Goal: Task Accomplishment & Management: Use online tool/utility

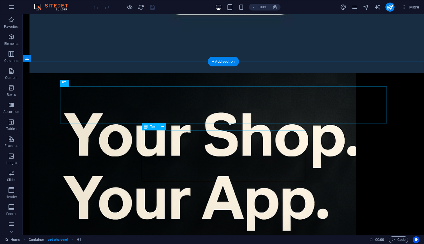
scroll to position [927, 0]
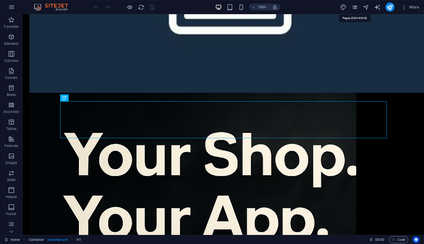
click at [354, 8] on icon "pages" at bounding box center [354, 7] width 7 height 7
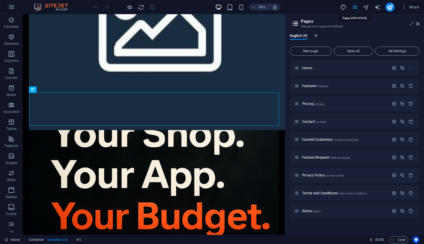
scroll to position [917, 0]
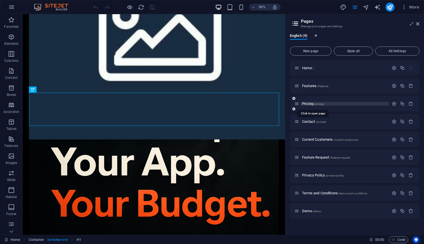
click at [314, 105] on span "/pricing" at bounding box center [319, 103] width 10 height 3
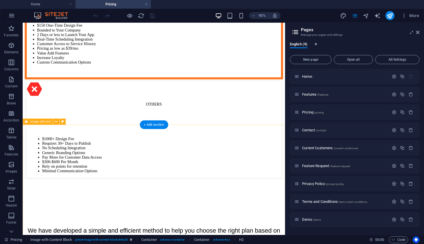
scroll to position [185, 0]
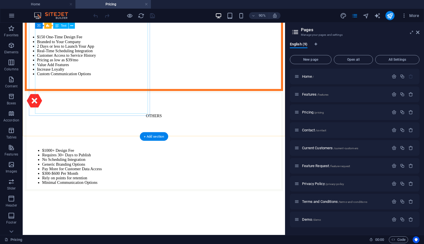
click at [108, 77] on div "$150 One-Time Design Fee Branded to Your Company 2 Days or less to Launch Your …" at bounding box center [168, 54] width 282 height 75
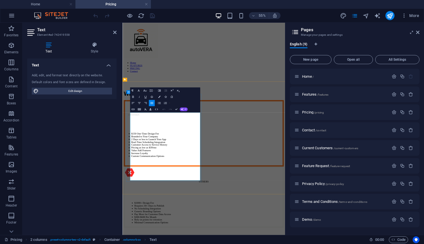
drag, startPoint x: 194, startPoint y: 265, endPoint x: 144, endPoint y: 266, distance: 50.1
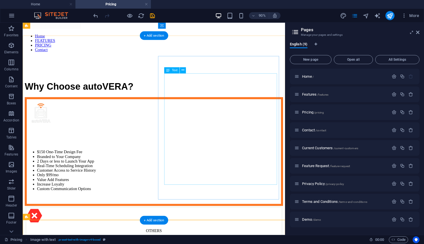
scroll to position [48, 0]
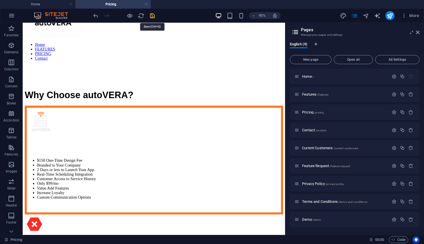
click at [152, 16] on icon "save" at bounding box center [152, 15] width 7 height 7
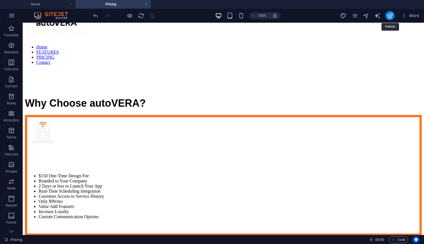
click at [390, 16] on icon "publish" at bounding box center [389, 15] width 7 height 7
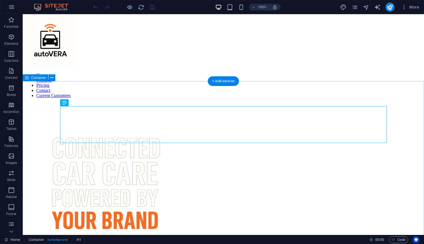
scroll to position [922, 0]
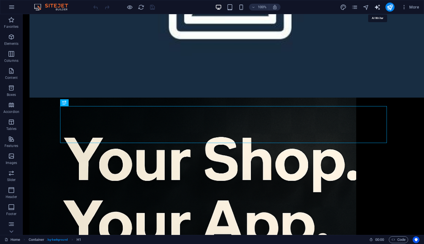
click at [377, 7] on icon "text_generator" at bounding box center [377, 7] width 7 height 7
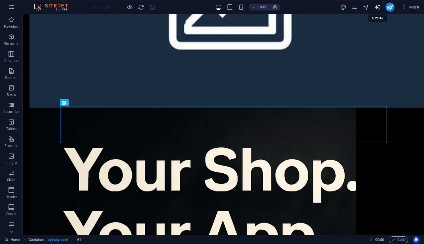
select select "English"
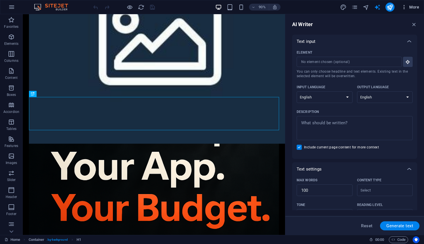
click at [406, 6] on icon "button" at bounding box center [404, 7] width 6 height 6
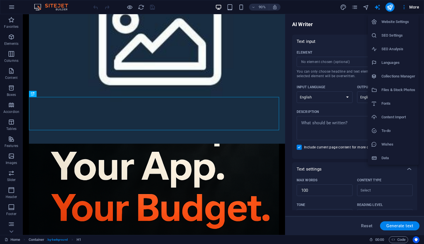
click at [384, 22] on h6 "Website Settings" at bounding box center [398, 21] width 34 height 7
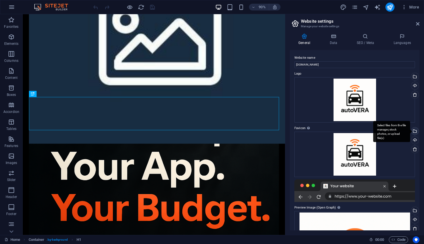
click at [413, 131] on div "Select files from the file manager, stock photos, or upload file(s)" at bounding box center [414, 131] width 8 height 8
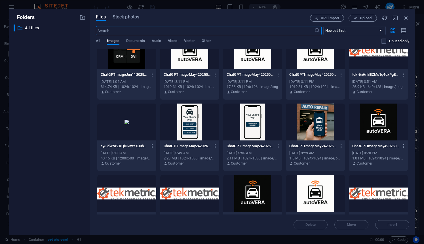
scroll to position [663, 0]
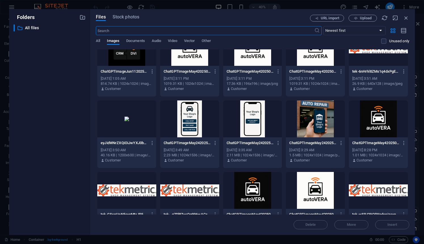
click at [320, 186] on div at bounding box center [315, 190] width 59 height 37
click at [389, 225] on span "Insert" at bounding box center [392, 224] width 10 height 3
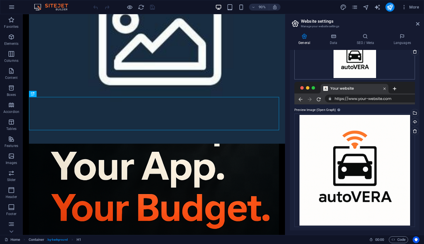
scroll to position [98, 0]
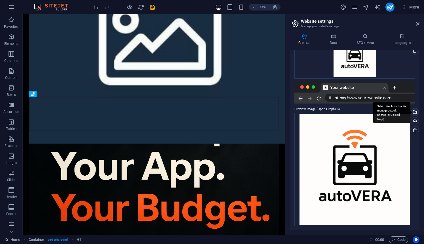
click at [414, 112] on div "Select files from the file manager, stock photos, or upload file(s)" at bounding box center [414, 112] width 8 height 8
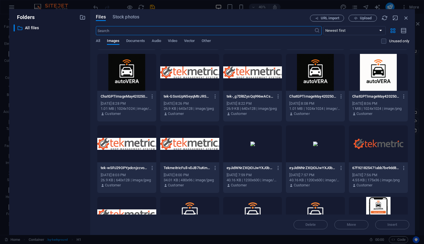
scroll to position [780, 0]
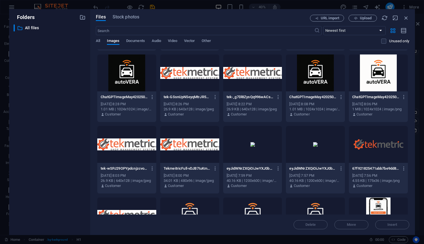
click at [376, 78] on div at bounding box center [377, 72] width 59 height 37
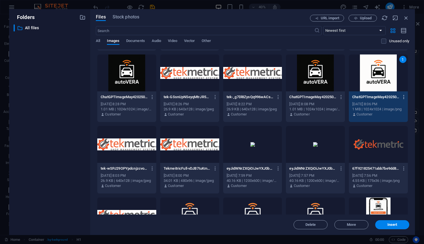
click at [401, 96] on icon "button" at bounding box center [403, 96] width 5 height 5
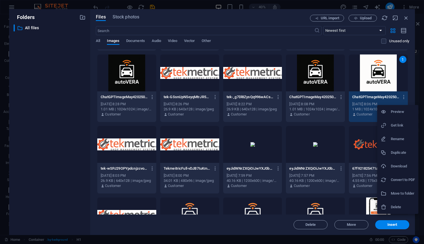
click at [395, 137] on h6 "Rename" at bounding box center [402, 138] width 24 height 7
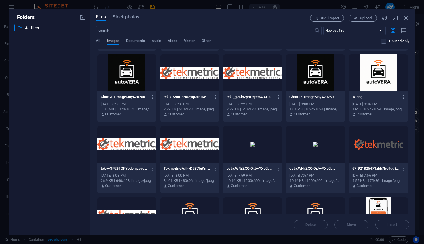
scroll to position [0, 0]
type input "White Background Logo.png"
click at [377, 97] on p "WhiteBackgroundLogo-Jqo9oJeICb5CL-xWozVmdA.png" at bounding box center [375, 96] width 47 height 5
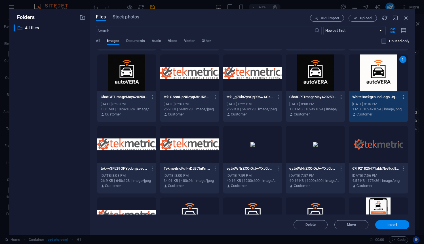
click at [396, 225] on span "Insert" at bounding box center [392, 224] width 10 height 3
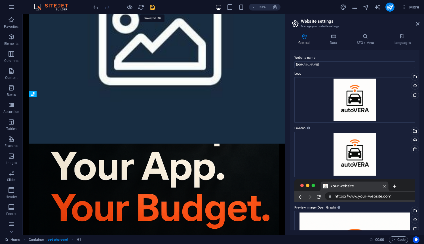
click at [154, 8] on icon "save" at bounding box center [152, 7] width 7 height 7
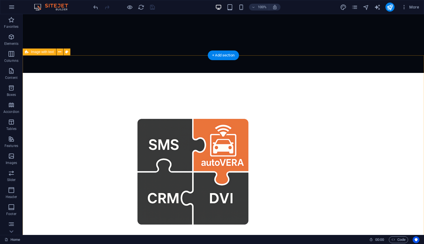
scroll to position [303, 0]
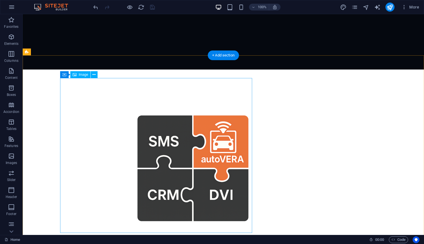
click at [186, 119] on figure at bounding box center [192, 169] width 326 height 155
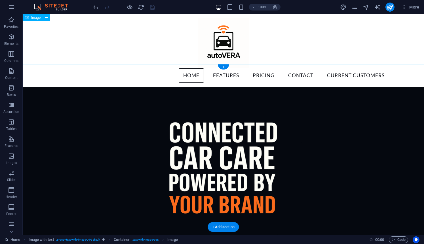
scroll to position [0, 0]
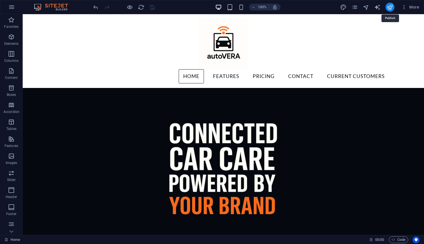
click at [390, 8] on icon "publish" at bounding box center [389, 7] width 7 height 7
